Goal: Information Seeking & Learning: Learn about a topic

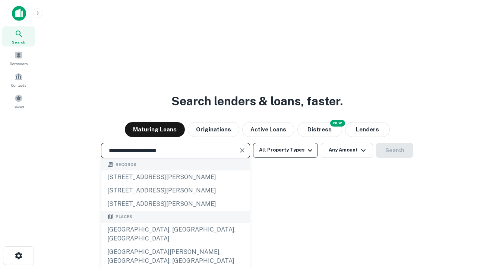
click at [175, 246] on div "[GEOGRAPHIC_DATA], [GEOGRAPHIC_DATA], [GEOGRAPHIC_DATA]" at bounding box center [175, 234] width 148 height 22
click at [285, 150] on button "All Property Types" at bounding box center [285, 150] width 65 height 15
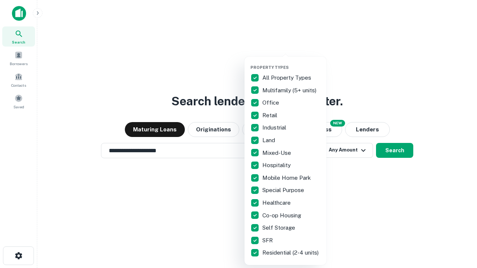
type input "**********"
click at [291, 63] on button "button" at bounding box center [291, 63] width 82 height 0
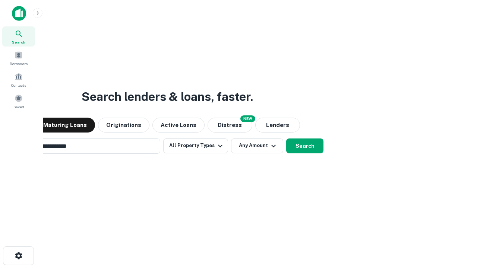
scroll to position [12, 0]
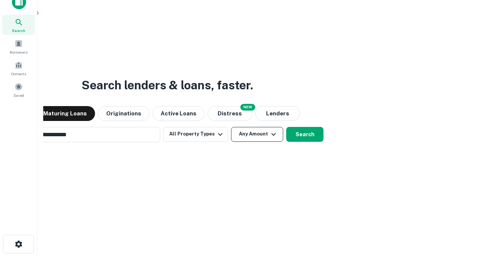
click at [231, 127] on button "Any Amount" at bounding box center [257, 134] width 52 height 15
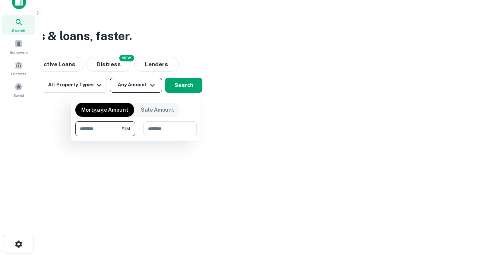
scroll to position [12, 0]
type input "*******"
click at [136, 136] on button "button" at bounding box center [135, 136] width 121 height 0
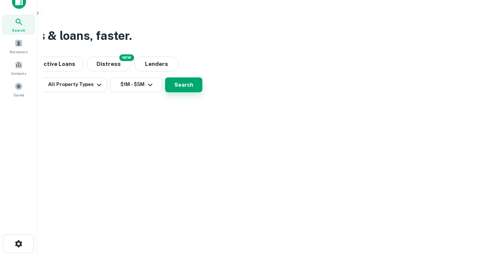
click at [202, 92] on button "Search" at bounding box center [183, 85] width 37 height 15
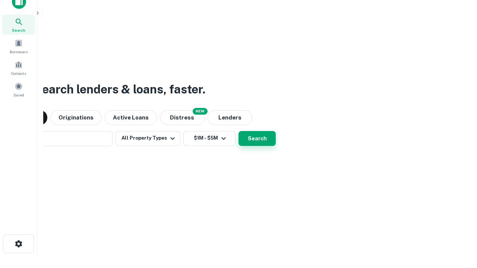
scroll to position [12, 0]
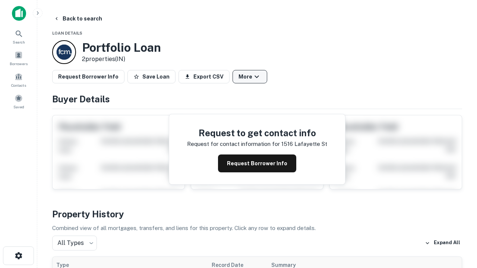
click at [250, 77] on button "More" at bounding box center [250, 76] width 35 height 13
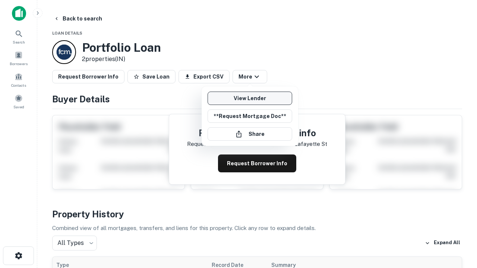
click at [250, 98] on link "View Lender" at bounding box center [250, 98] width 85 height 13
